Goal: Navigation & Orientation: Understand site structure

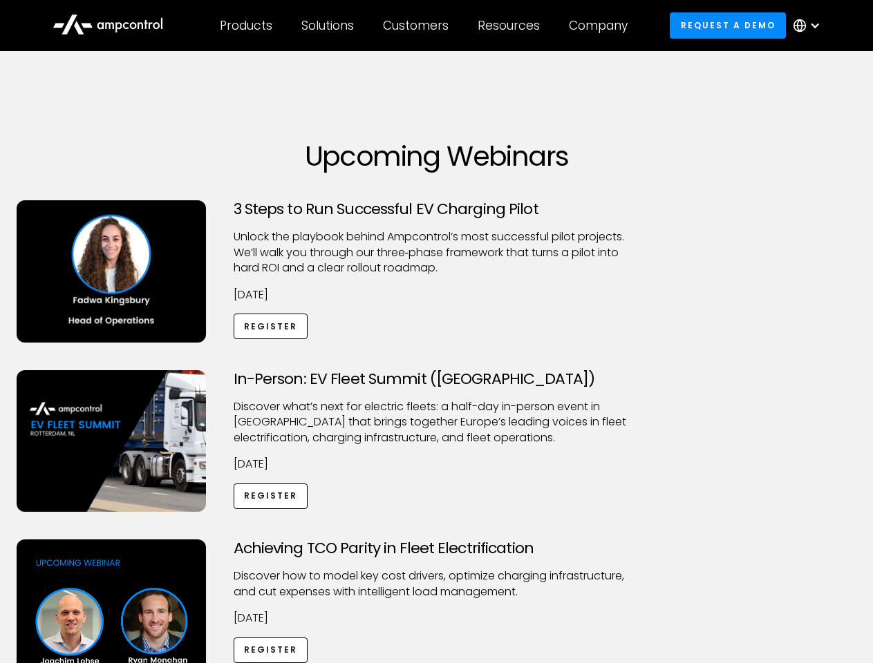
click at [425, 26] on div "Customers" at bounding box center [416, 25] width 66 height 15
click at [245, 26] on div "Products" at bounding box center [246, 25] width 53 height 15
click at [328, 26] on div "Solutions" at bounding box center [327, 25] width 53 height 15
click at [418, 26] on div "Customers" at bounding box center [416, 25] width 66 height 15
click at [511, 26] on div "Resources" at bounding box center [508, 25] width 62 height 15
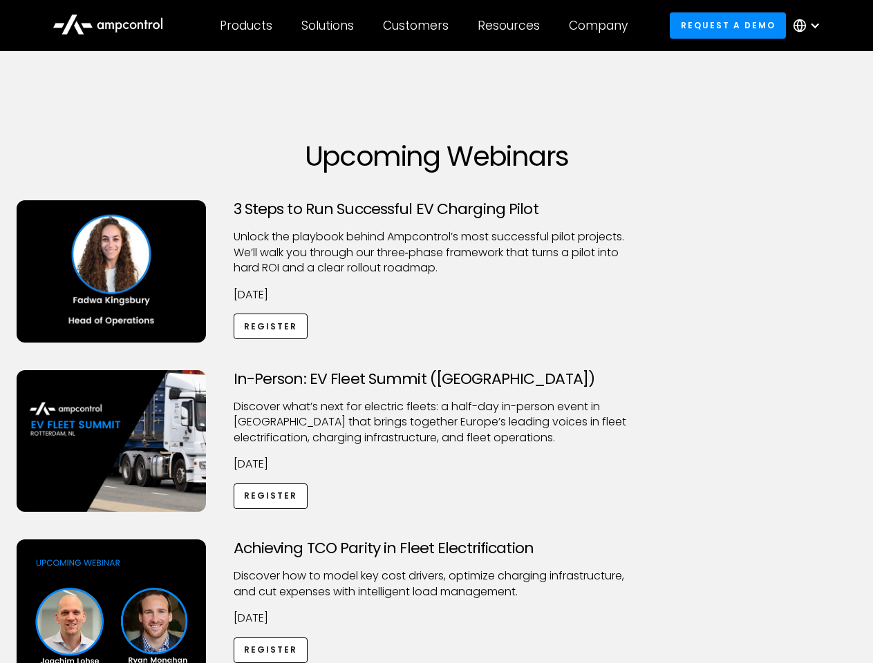
click at [602, 26] on div "Company" at bounding box center [598, 25] width 59 height 15
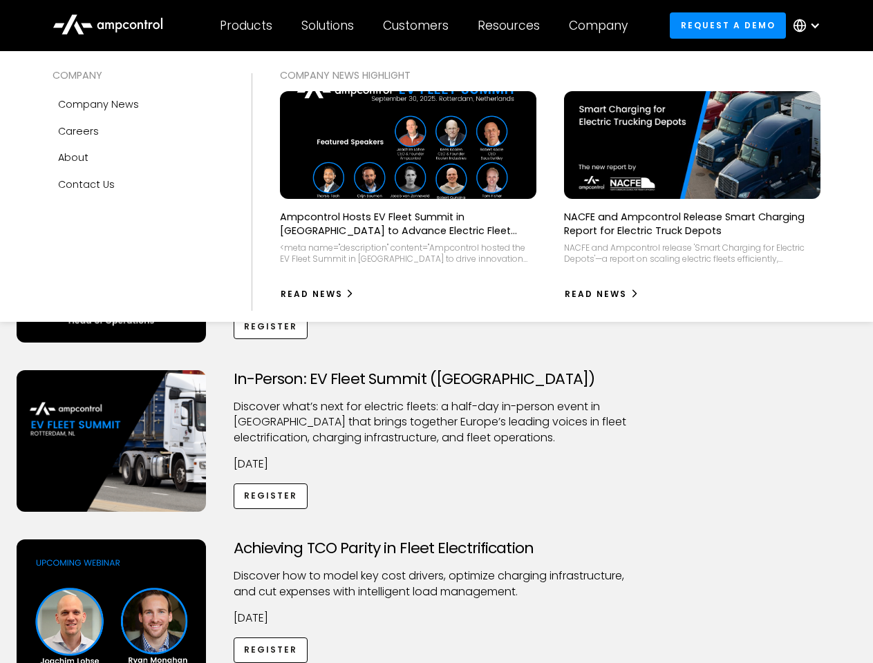
click at [810, 26] on div at bounding box center [814, 25] width 11 height 11
